Goal: Transaction & Acquisition: Purchase product/service

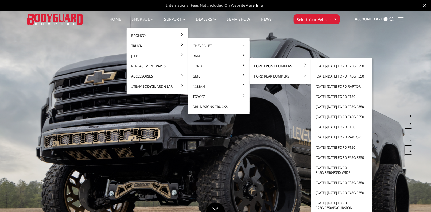
click at [334, 106] on link "[DATE]-[DATE] Ford F250/F350" at bounding box center [341, 106] width 57 height 10
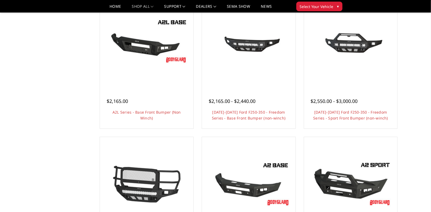
scroll to position [187, 0]
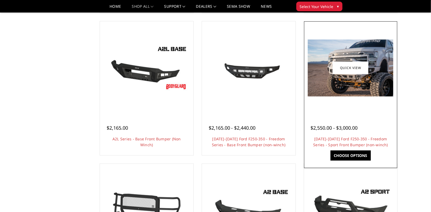
click at [381, 91] on img at bounding box center [350, 68] width 85 height 57
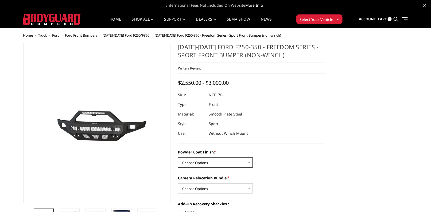
click at [237, 163] on select "Choose Options Bare Metal Textured Black Powder Coat" at bounding box center [215, 162] width 75 height 10
select select "3079"
click at [178, 157] on select "Choose Options Bare Metal Textured Black Powder Coat" at bounding box center [215, 162] width 75 height 10
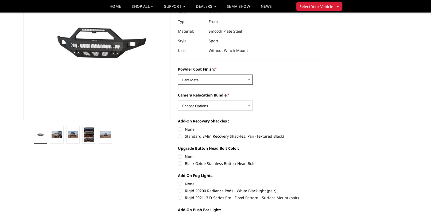
scroll to position [80, 0]
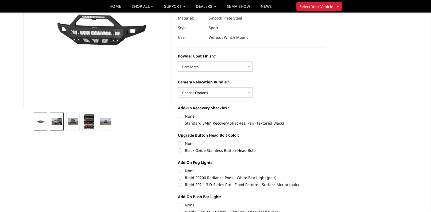
click at [53, 120] on img at bounding box center [57, 121] width 10 height 7
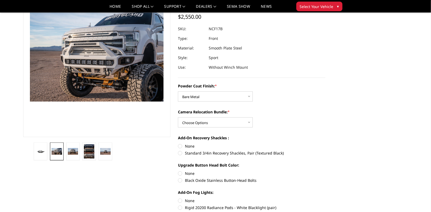
scroll to position [40, 0]
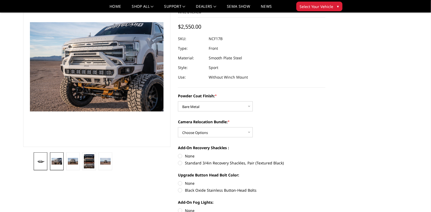
click at [41, 165] on link at bounding box center [41, 161] width 14 height 18
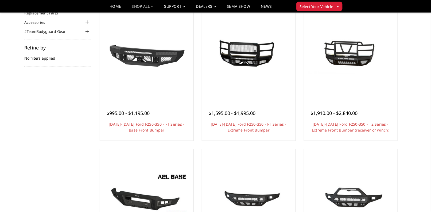
scroll to position [53, 0]
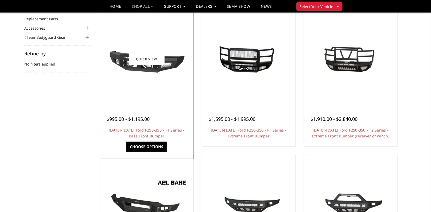
click at [170, 66] on img at bounding box center [146, 59] width 85 height 48
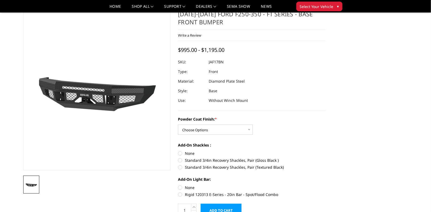
scroll to position [27, 0]
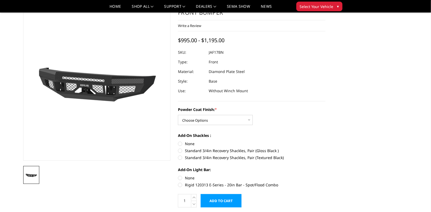
click at [316, 113] on div "Powder Coat Finish: * Choose Options Bare Metal Gloss Black Powder Coat Texture…" at bounding box center [251, 116] width 147 height 18
click at [251, 119] on select "Choose Options Bare Metal Gloss Black Powder Coat Textured Black Powder Coat" at bounding box center [215, 120] width 75 height 10
click at [309, 126] on div "Powder Coat Finish: * Choose Options Bare Metal Gloss Black Powder Coat Texture…" at bounding box center [251, 147] width 147 height 80
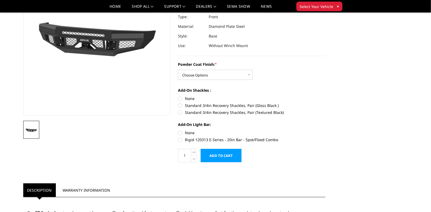
scroll to position [80, 0]
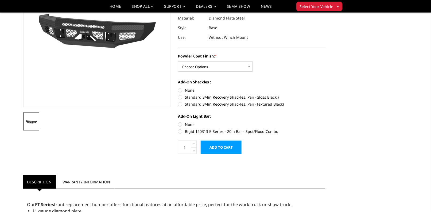
click at [180, 132] on label "Rigid 120313 E-Series - 20in Bar - Spot/Flood Combo" at bounding box center [251, 131] width 147 height 6
click at [325, 122] on input "Rigid 120313 E-Series - 20in Bar - Spot/Flood Combo" at bounding box center [325, 122] width 0 height 0
radio input "true"
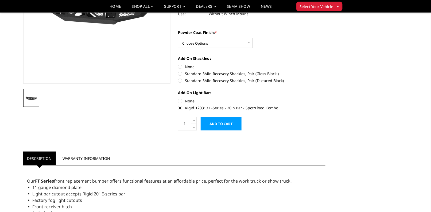
scroll to position [53, 0]
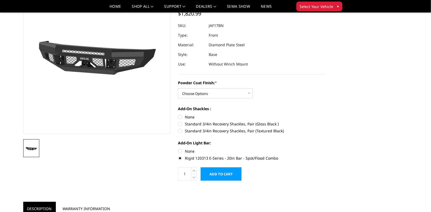
click at [198, 125] on label "Standard 3/4in Recovery Shackles, Pair (Gloss Black )" at bounding box center [251, 124] width 147 height 6
click at [325, 114] on input "Standard 3/4in Recovery Shackles, Pair (Gloss Black )" at bounding box center [325, 114] width 0 height 0
radio input "true"
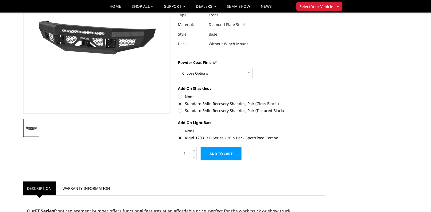
scroll to position [80, 0]
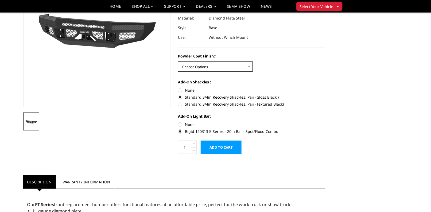
click at [246, 65] on select "Choose Options Bare Metal Gloss Black Powder Coat Textured Black Powder Coat" at bounding box center [215, 66] width 75 height 10
select select "3372"
click at [178, 61] on select "Choose Options Bare Metal Gloss Black Powder Coat Textured Black Powder Coat" at bounding box center [215, 66] width 75 height 10
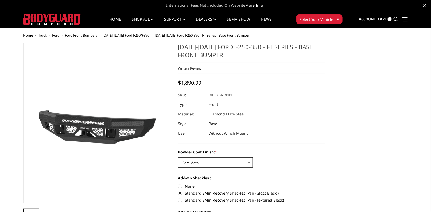
scroll to position [27, 0]
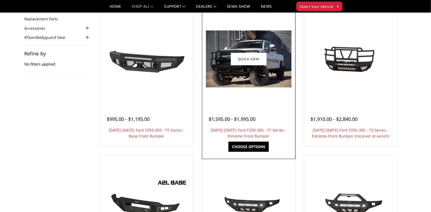
click at [249, 79] on img at bounding box center [248, 58] width 85 height 57
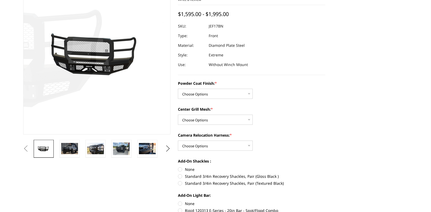
scroll to position [53, 0]
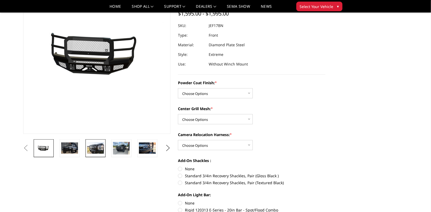
click at [93, 147] on img at bounding box center [95, 147] width 17 height 11
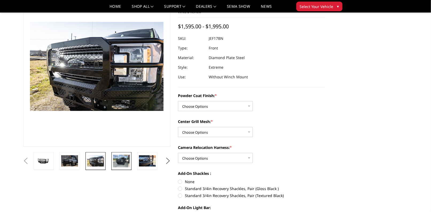
click at [121, 160] on img at bounding box center [121, 161] width 17 height 13
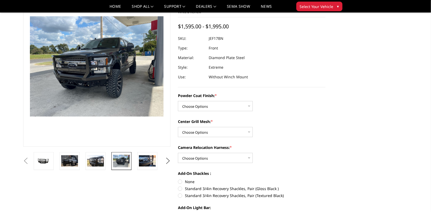
scroll to position [35, 0]
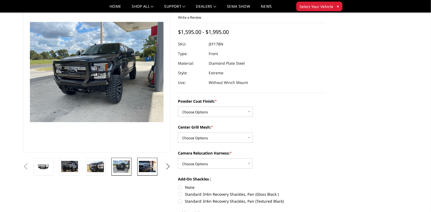
click at [143, 166] on img at bounding box center [147, 166] width 17 height 11
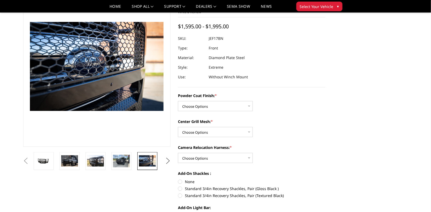
click at [167, 162] on button "Next" at bounding box center [168, 161] width 8 height 8
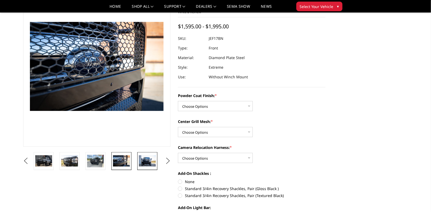
click at [145, 159] on img at bounding box center [147, 160] width 17 height 11
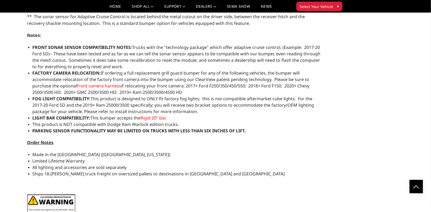
scroll to position [441, 0]
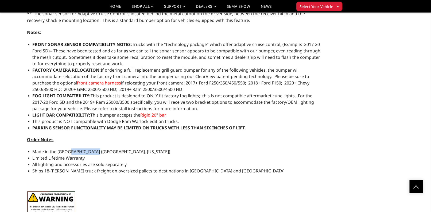
drag, startPoint x: 69, startPoint y: 151, endPoint x: 91, endPoint y: 151, distance: 22.2
click at [91, 151] on span "Made in the USA (Paris, Texas)" at bounding box center [102, 151] width 138 height 6
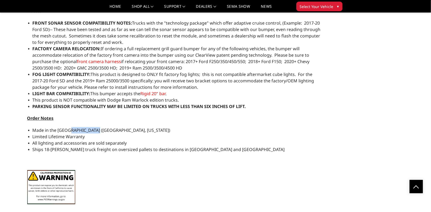
scroll to position [0, 0]
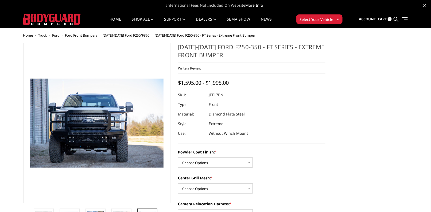
click at [294, 106] on dl "SKU: JEF17BN UPC: Type: Front Material: Diamond Plate Steel Style: Extreme Use:…" at bounding box center [251, 114] width 147 height 48
click at [337, 18] on span "▾" at bounding box center [338, 19] width 2 height 6
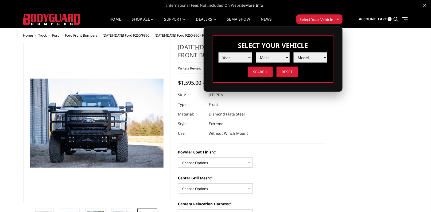
click at [247, 57] on select "Year 2025 2024 2023 2022 2021 2020 2019 2018 2017 2016 2015 2014 2013 2012 2011…" at bounding box center [235, 57] width 34 height 10
select select "yr_2019"
click at [218, 52] on select "Year 2025 2024 2023 2022 2021 2020 2019 2018 2017 2016 2015 2014 2013 2012 2011…" at bounding box center [235, 57] width 34 height 10
click at [274, 55] on select "Make Chevrolet Ford GMC Nissan Ram Toyota" at bounding box center [273, 57] width 34 height 10
select select "mk_ford"
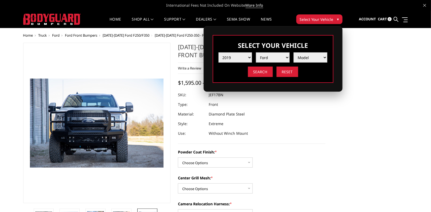
click at [256, 52] on select "Make Chevrolet Ford GMC Nissan Ram Toyota" at bounding box center [273, 57] width 34 height 10
click at [307, 58] on select "Model F150 F150 Raptor F250 / F350 F450 F550" at bounding box center [310, 57] width 34 height 10
select select "md_f250-f350"
click at [293, 52] on select "Model F150 F150 Raptor F250 / F350 F450 F550" at bounding box center [310, 57] width 34 height 10
click at [259, 72] on input "Search" at bounding box center [260, 71] width 25 height 10
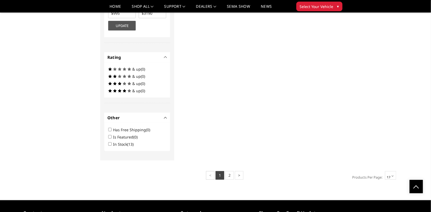
scroll to position [683, 0]
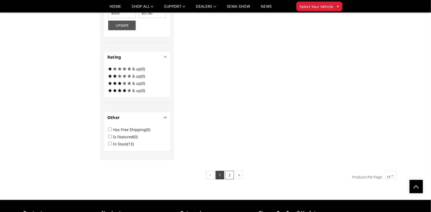
click at [229, 171] on link "2" at bounding box center [229, 175] width 9 height 9
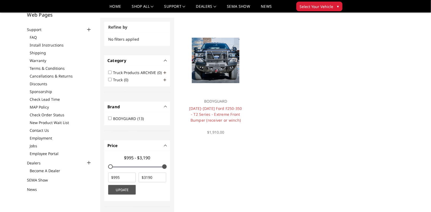
scroll to position [27, 0]
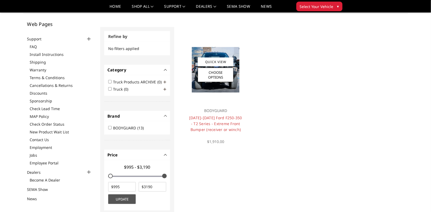
click at [216, 52] on img at bounding box center [216, 69] width 48 height 45
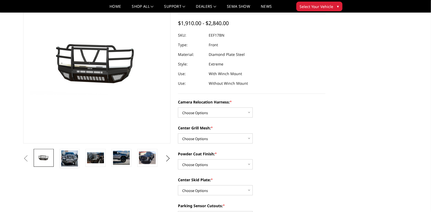
scroll to position [53, 0]
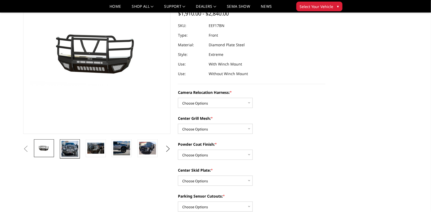
click at [65, 148] on img at bounding box center [69, 149] width 17 height 16
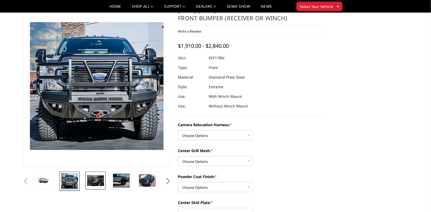
click at [98, 181] on img at bounding box center [95, 180] width 17 height 11
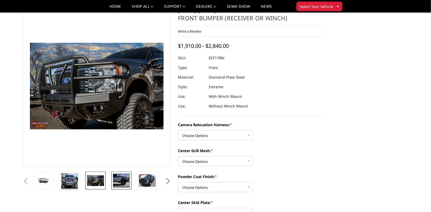
click at [121, 180] on img at bounding box center [121, 180] width 17 height 14
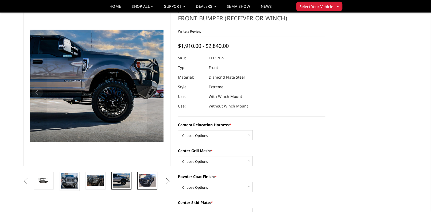
click at [147, 179] on img at bounding box center [147, 180] width 17 height 13
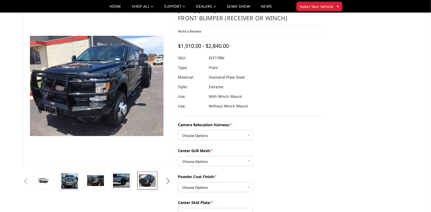
click at [168, 182] on button "Next" at bounding box center [168, 181] width 8 height 8
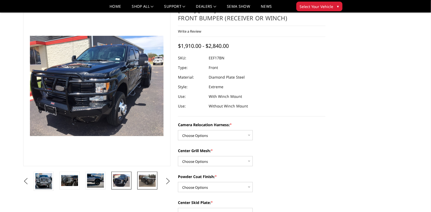
click at [150, 180] on img at bounding box center [147, 180] width 17 height 13
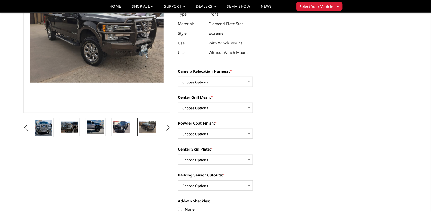
scroll to position [101, 0]
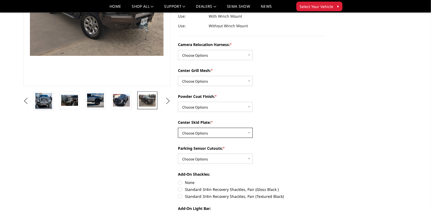
click at [226, 135] on select "Choose Options Winch Mount Skid Plate Standard Skid Plate (included) 2" Receive…" at bounding box center [215, 133] width 75 height 10
click at [296, 141] on div "Camera Relocation Harness: * Choose Options Without camera harness With camera …" at bounding box center [251, 182] width 147 height 280
click at [230, 158] on select "Choose Options No - Without Parking Sensor Cutouts" at bounding box center [215, 159] width 75 height 10
click at [290, 151] on div "Parking Sensor Cutouts: * Choose Options No - Without Parking Sensor Cutouts" at bounding box center [251, 154] width 147 height 18
click at [223, 107] on select "Choose Options Textured Black Powder Coat Gloss Black Powder Coat Bare Metal" at bounding box center [215, 107] width 75 height 10
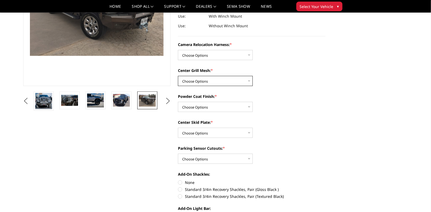
click at [217, 79] on select "Choose Options Without expanded metal With expanded metal" at bounding box center [215, 81] width 75 height 10
click at [293, 85] on div "Center Grill Mesh: * Choose Options Without expanded metal With expanded metal" at bounding box center [251, 77] width 147 height 18
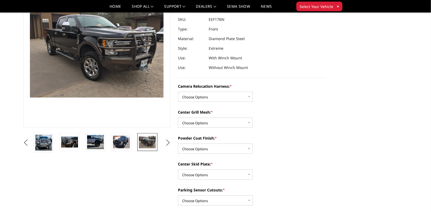
scroll to position [48, 0]
